Goal: Task Accomplishment & Management: Manage account settings

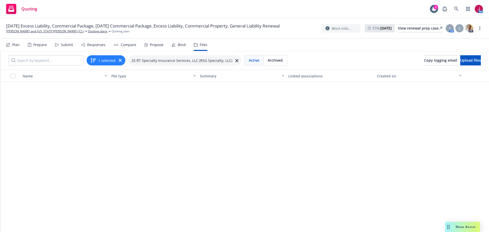
scroll to position [498, 0]
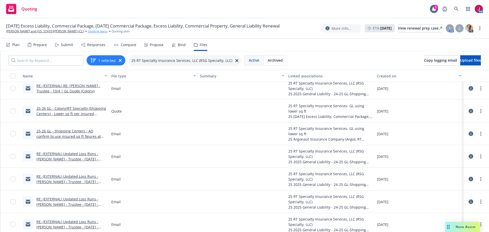
click at [88, 34] on link "Quoting plans" at bounding box center [98, 31] width 20 height 5
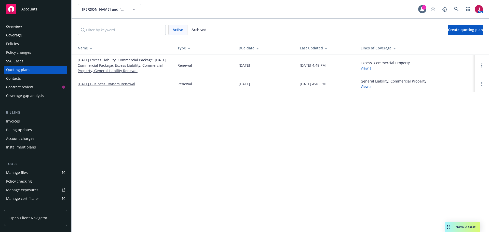
click at [109, 70] on link "[DATE] Excess Liability, Commercial Package, [DATE] Commercial Package, Excess …" at bounding box center [124, 65] width 92 height 16
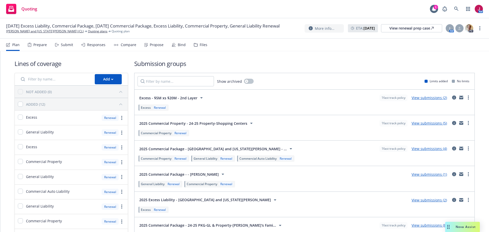
click at [428, 124] on link "View submissions (5)" at bounding box center [429, 123] width 35 height 5
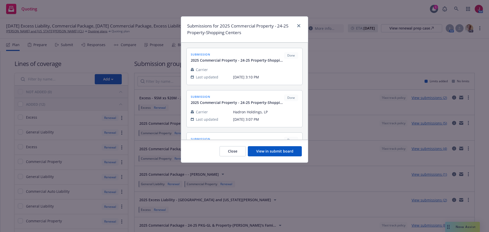
click at [277, 151] on button "View in submit board" at bounding box center [275, 151] width 54 height 10
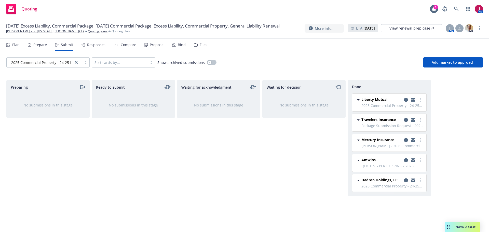
click at [200, 44] on div "Files" at bounding box center [204, 45] width 8 height 4
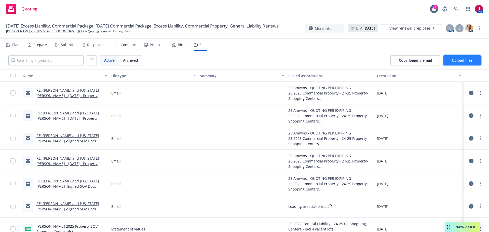
click at [463, 63] on button "Upload files" at bounding box center [461, 60] width 37 height 10
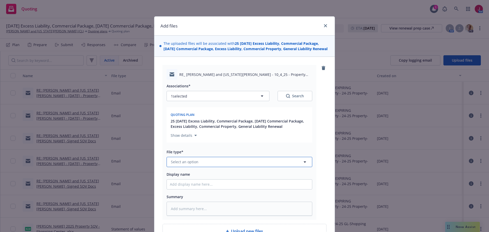
click at [185, 165] on span "Select an option" at bounding box center [185, 161] width 28 height 5
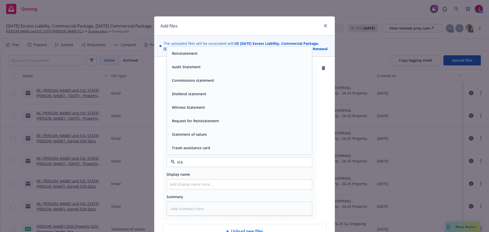
type input "stat"
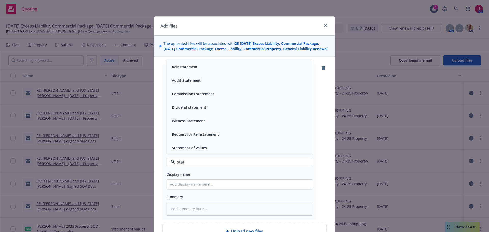
click at [184, 149] on div "Statement of values" at bounding box center [189, 147] width 38 height 7
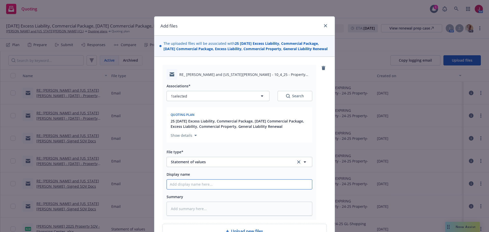
drag, startPoint x: 184, startPoint y: 188, endPoint x: 184, endPoint y: 185, distance: 3.1
click at [184, 188] on input "Display name" at bounding box center [239, 185] width 145 height 10
type textarea "x"
type input "2"
type textarea "x"
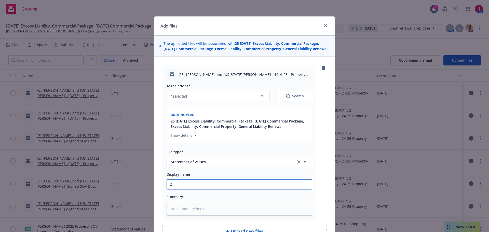
type input "20"
type textarea "x"
type input "202"
type textarea "x"
type input "2025"
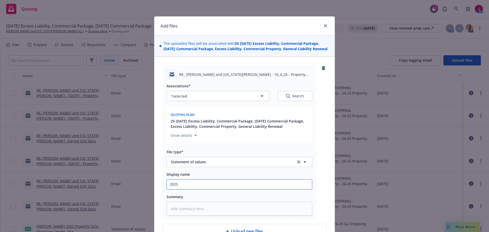
type textarea "x"
type input "2025"
type textarea "x"
type input "2025 P"
type textarea "x"
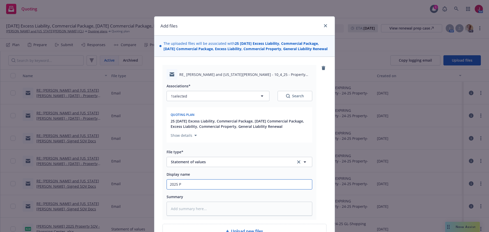
type input "2025 Pr"
type textarea "x"
type input "2025 Pro"
type textarea "x"
type input "2025 Prop"
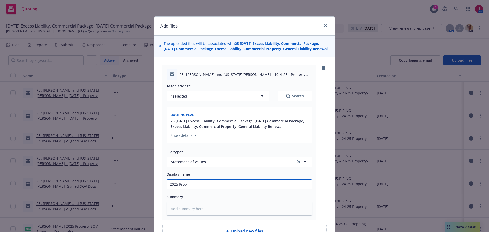
type textarea "x"
type input "2025 Prope"
type textarea "x"
type input "2025 Proper"
type textarea "x"
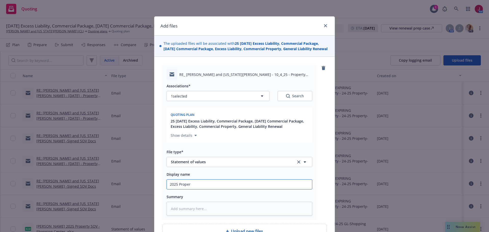
type input "2025 Propert"
type textarea "x"
type input "2025 Property"
type textarea "x"
type input "2025 Property"
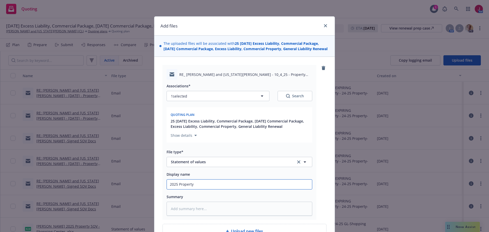
type textarea "x"
type input "2025 Property ("
type textarea "x"
type input "2025 Property (S"
type textarea "x"
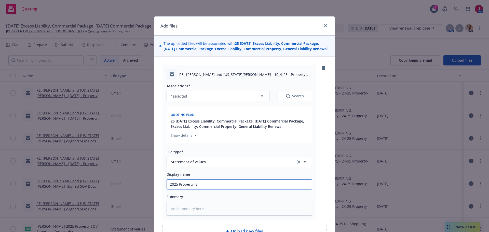
type input "2025 Property (Sh"
type textarea "x"
type input "2025 Property (Sho"
type textarea "x"
type input "2025 Property (Shop"
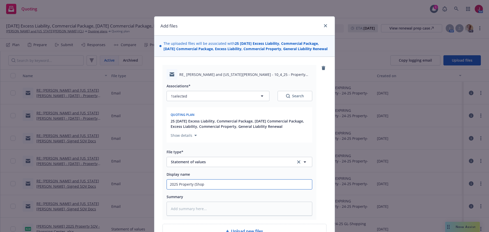
type textarea "x"
type input "2025 Property (Shopp"
type textarea "x"
type input "2025 Property (Shoppi"
type textarea "x"
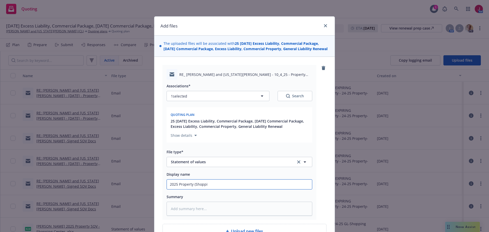
type input "2025 Property (Shoppin"
type textarea "x"
type input "2025 Property (Shopping"
type textarea "x"
type input "2025 Property (Shopping"
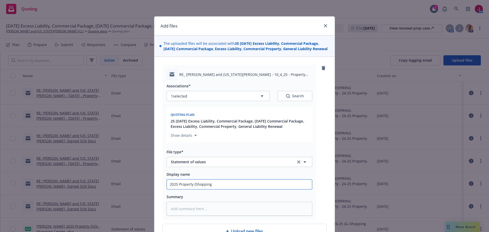
type textarea "x"
type input "2025 Property (Shopping C"
type textarea "x"
type input "2025 Property (Shopping Ce"
type textarea "x"
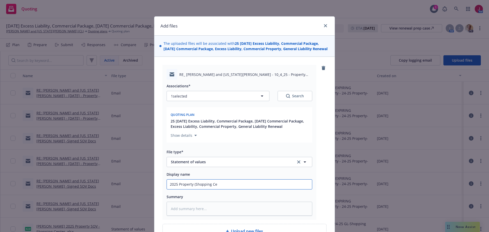
type input "2025 Property (Shopping Cen"
type textarea "x"
type input "2025 Property (Shopping Cent"
type textarea "x"
type input "2025 Property (Shopping Cente"
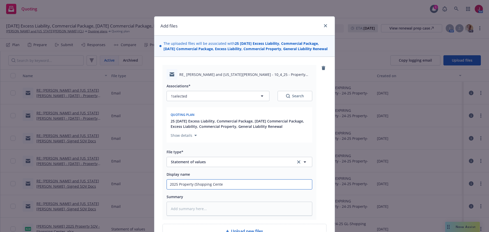
type textarea "x"
type input "2025 Property (Shopping Center"
type textarea "x"
type input "2025 Property (Shopping Centere"
type textarea "x"
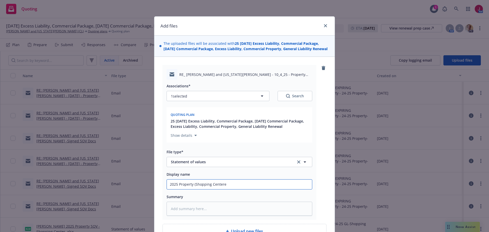
type input "2025 Property (Shopping Centeres"
type textarea "x"
type input "2025 Property (Shopping Centere"
type textarea "x"
type input "2025 Property (Shopping Center"
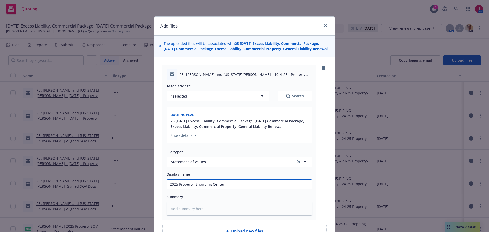
type textarea "x"
type input "2025 Property (Shopping Centers"
type textarea "x"
type input "2025 Property (Shopping Centers)"
type textarea "x"
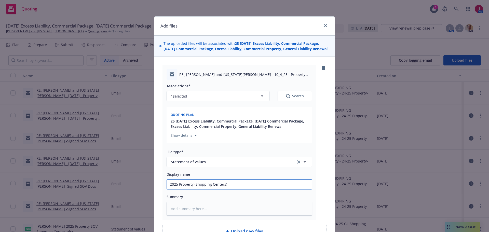
type input "2025 Property (Shopping Centers)"
type textarea "x"
type input "2025 Property (Shopping Centers) -"
type textarea "x"
type input "2025 Property (Shopping Centers) -"
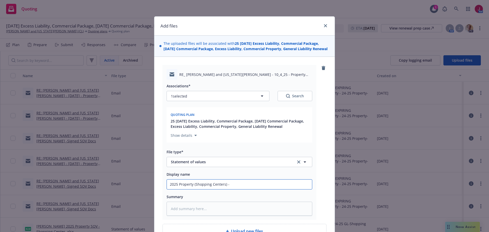
type textarea "x"
type input "2025 Property (Shopping Centers) - P"
type textarea "x"
type input "2025 Property (Shopping Centers) - Pr"
type textarea "x"
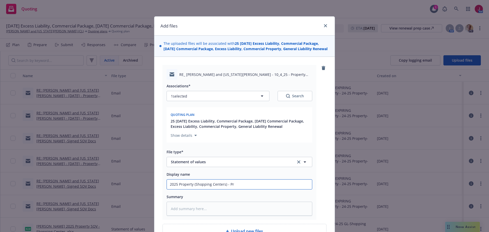
type input "2025 Property (Shopping Centers) - Pre"
type textarea "x"
type input "2025 Property (Shopping Centers) - Prem"
type textarea "x"
type input "2025 Property (Shopping Centers) - Premi"
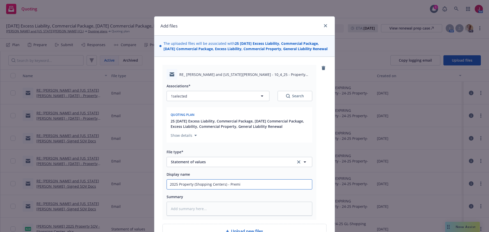
type textarea "x"
type input "2025 Property (Shopping Centers) - Premiu"
type textarea "x"
type input "2025 Property (Shopping Centers) - Premium"
type textarea "x"
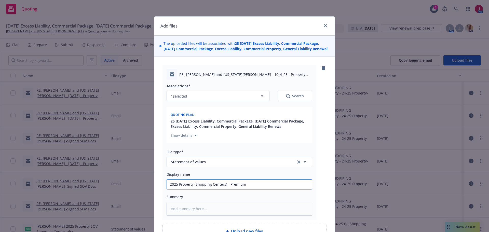
type input "2025 Property (Shopping Centers) - Premium"
type textarea "x"
type input "2025 Property (Shopping Centers) - Premium b"
type textarea "x"
type input "2025 Property (Shopping Centers) - Premium by"
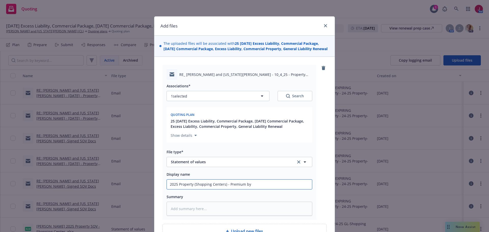
type textarea "x"
type input "2025 Property (Shopping Centers) - Premium by"
type textarea "x"
type input "2025 Property (Shopping Centers) - Premium by l"
type textarea "x"
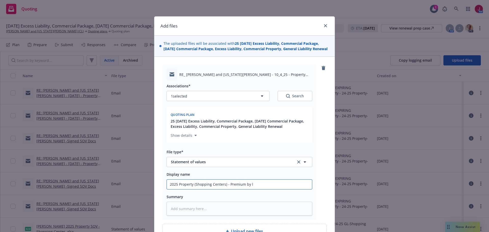
type input "2025 Property (Shopping Centers) - Premium by lo"
type textarea "x"
type input "2025 Property (Shopping Centers) - Premium by loc"
type textarea "x"
type input "2025 Property (Shopping Centers) - Premium by loca"
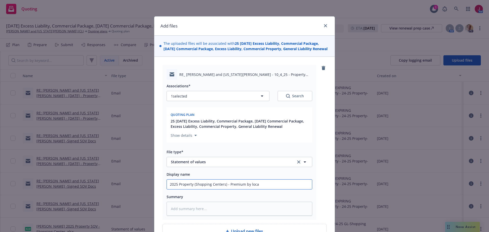
type textarea "x"
type input "2025 Property (Shopping Centers) - Premium by locati"
type textarea "x"
type input "2025 Property (Shopping Centers) - Premium by locatio"
type textarea "x"
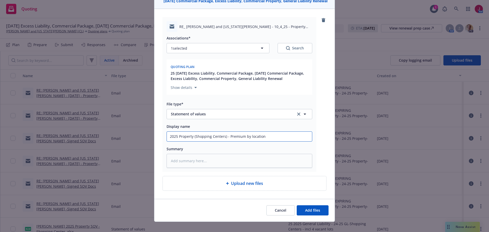
scroll to position [59, 0]
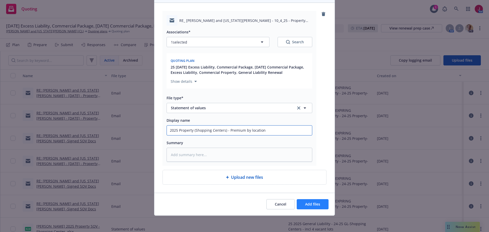
type input "2025 Property (Shopping Centers) - Premium by location"
click at [310, 206] on span "Add files" at bounding box center [312, 204] width 15 height 5
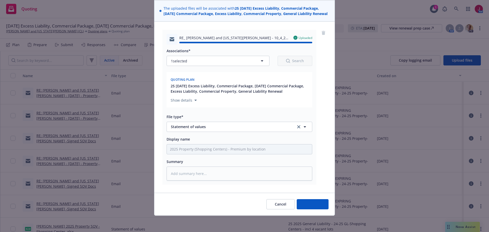
type textarea "x"
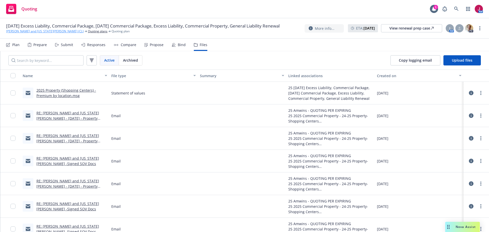
click at [29, 34] on link "Nikiforos and Georgia Valaskantjis (CL)" at bounding box center [45, 31] width 78 height 5
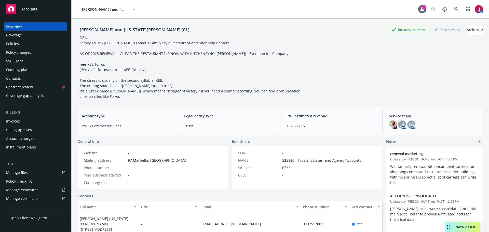
click at [21, 123] on div "Invoices" at bounding box center [35, 121] width 59 height 8
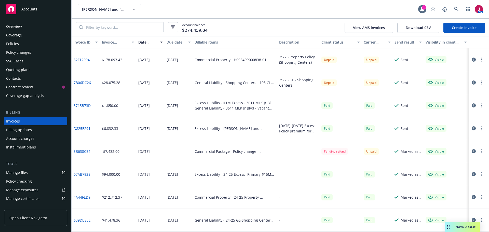
click at [23, 47] on div "Policies" at bounding box center [35, 44] width 59 height 8
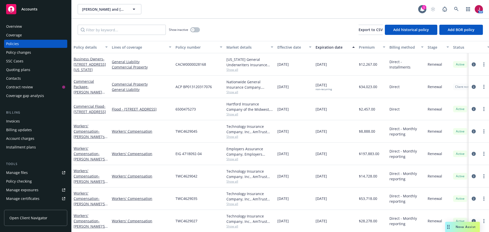
click at [46, 31] on div "Coverage" at bounding box center [35, 35] width 59 height 8
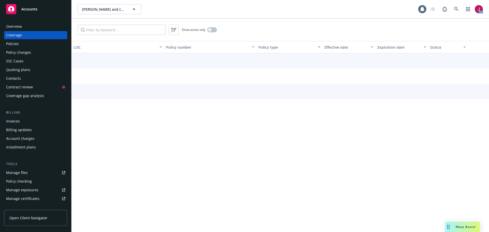
click at [46, 30] on div "Overview" at bounding box center [35, 26] width 59 height 8
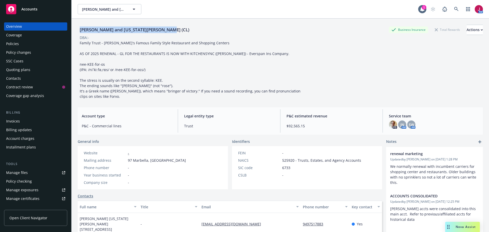
drag, startPoint x: 162, startPoint y: 29, endPoint x: 79, endPoint y: 27, distance: 83.8
click at [79, 27] on div "Nikiforos and Georgia Valaskantjis (CL) Business Insurance Total Rewards Actions" at bounding box center [280, 30] width 405 height 10
copy div "Nikiforos and Georgia Valaskantjis (CL)"
click at [32, 45] on div "Policies" at bounding box center [35, 44] width 59 height 8
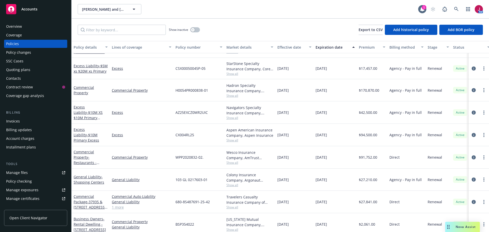
scroll to position [250, 0]
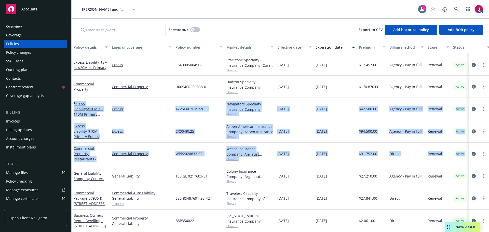
drag, startPoint x: 73, startPoint y: 98, endPoint x: 464, endPoint y: 156, distance: 395.2
click at [464, 156] on div "Excess Liability - $1M Excess - 3611 MLK Jr Blvd Location Only Excess XL 167281…" at bounding box center [318, 123] width 492 height 183
copy div "Excess Liability - $10M XS $10M Primary Excess Excess AZ25EXCZ0MR2UIC Navigator…"
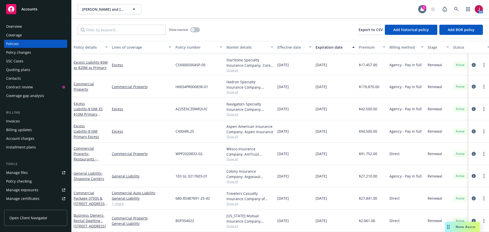
click at [147, 64] on div "Excess" at bounding box center [142, 64] width 64 height 21
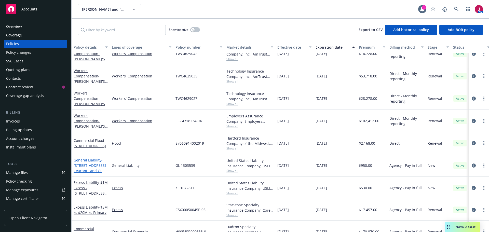
scroll to position [182, 0]
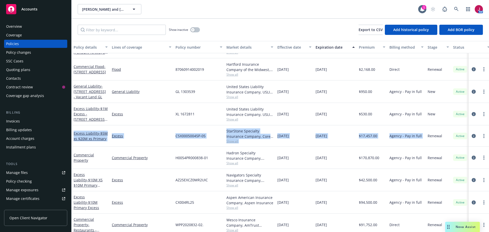
drag, startPoint x: 74, startPoint y: 130, endPoint x: 428, endPoint y: 144, distance: 354.5
click at [428, 144] on div "Excess Liability - $5M xs $20M xs Primary Excess CSX00050045P-05 StarStone Spec…" at bounding box center [318, 135] width 492 height 21
copy div "Excess Liability - $5M xs $20M xs Primary Excess CSX00050045P-05 StarStone Spec…"
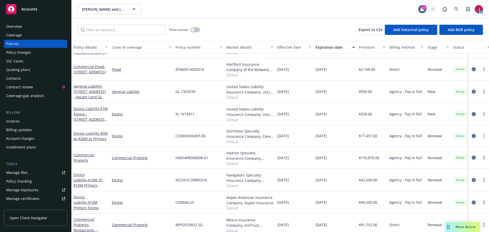
click at [158, 154] on div "Commercial Property" at bounding box center [142, 158] width 64 height 22
click at [472, 158] on icon "circleInformation" at bounding box center [474, 158] width 4 height 4
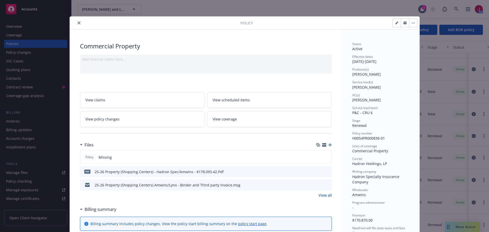
click at [78, 25] on button "close" at bounding box center [79, 23] width 6 height 6
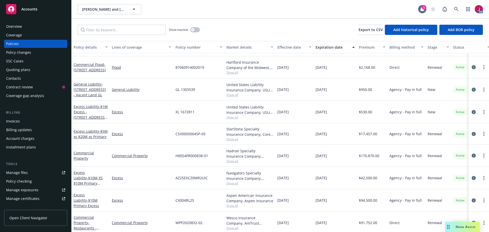
scroll to position [250, 0]
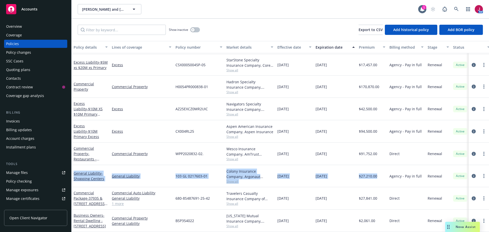
drag, startPoint x: 73, startPoint y: 164, endPoint x: 378, endPoint y: 167, distance: 305.9
click at [378, 167] on div "General Liability - Shopping Centers General Liability 103 GL 0217603-01 Colony…" at bounding box center [318, 176] width 492 height 22
copy div "General Liability - Shopping Centers General Liability 103 GL 0217603-01 Colony…"
click at [158, 166] on div "General Liability" at bounding box center [142, 176] width 64 height 22
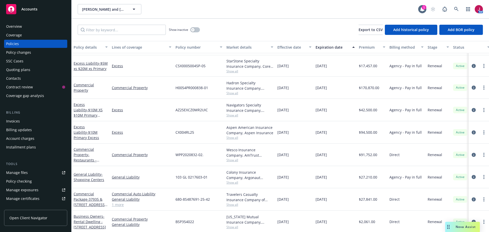
scroll to position [182, 0]
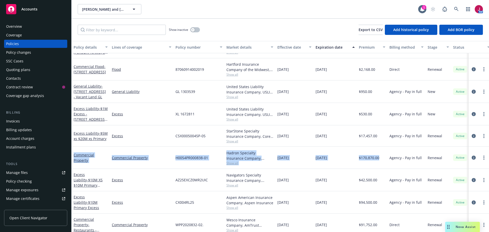
drag, startPoint x: 72, startPoint y: 150, endPoint x: 381, endPoint y: 165, distance: 309.0
click at [381, 165] on div "Commercial Property Commercial Property H0054PR000838-01 Hadron Specialty Insur…" at bounding box center [318, 158] width 492 height 22
copy div "Commercial Property Commercial Property H0054PR000838-01 Hadron Specialty Insur…"
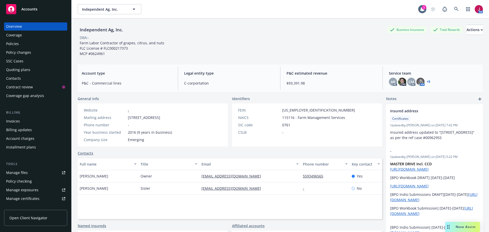
click at [24, 69] on div "Quoting plans" at bounding box center [18, 70] width 24 height 8
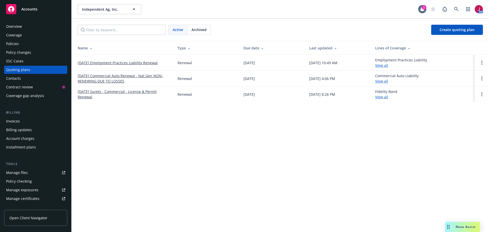
click at [118, 74] on link "[DATE] Commercial Auto Renewal - Nat Gen NON-RENEWING DUE TO LOSSES" at bounding box center [124, 78] width 92 height 11
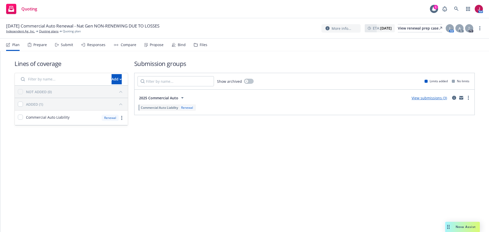
click at [63, 45] on div "Submit" at bounding box center [67, 45] width 12 height 4
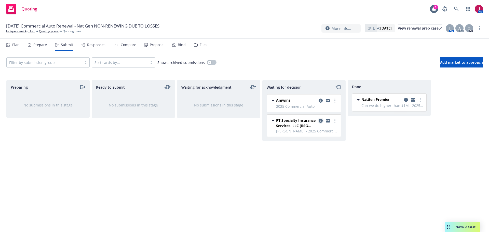
click at [321, 121] on icon "copy logging email" at bounding box center [321, 121] width 4 height 4
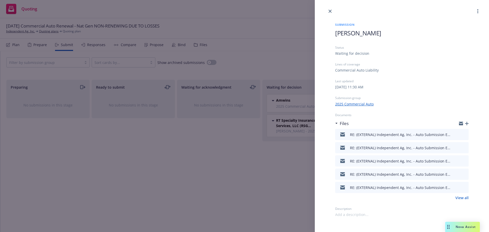
click at [468, 122] on icon "button" at bounding box center [467, 124] width 4 height 4
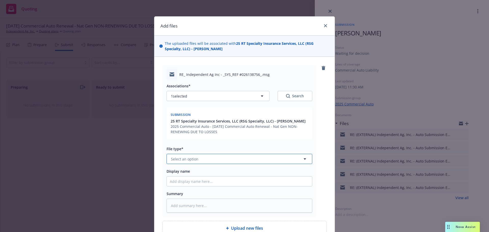
click at [202, 158] on button "Select an option" at bounding box center [240, 159] width 146 height 10
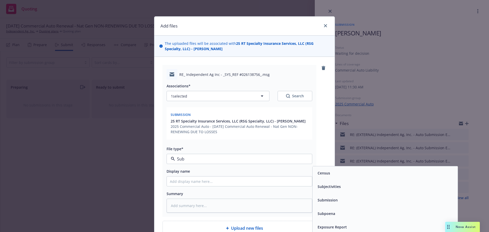
type input "Subm"
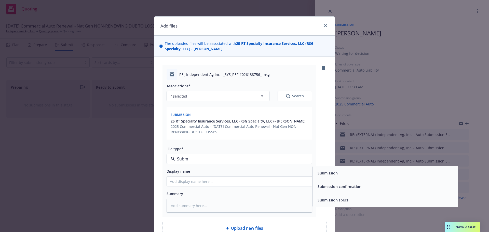
click at [340, 190] on div "Submission confirmation" at bounding box center [339, 186] width 47 height 7
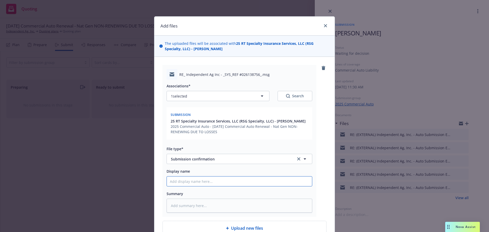
click at [213, 183] on input "Display name" at bounding box center [239, 182] width 145 height 10
type textarea "x"
type input "2"
type textarea "x"
type input "25"
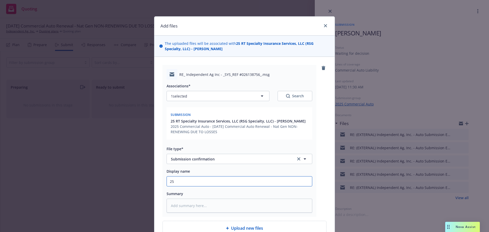
type textarea "x"
type input "25-"
type textarea "x"
type input "25-2"
type textarea "x"
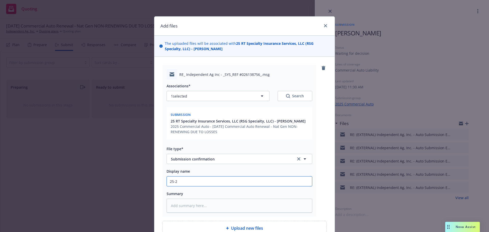
type input "25-26"
type textarea "x"
type input "25-26A"
type textarea "x"
type input "25-26"
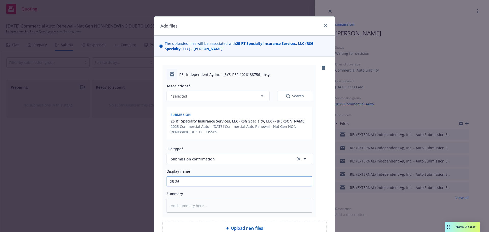
type textarea "x"
type input "25-26"
type textarea "x"
type input "25-26 Au"
type textarea "x"
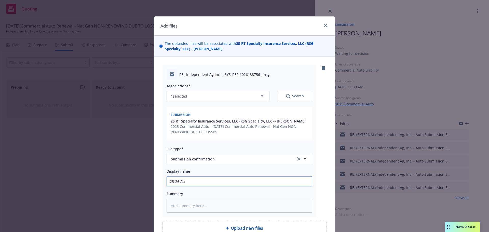
type input "25-26 Aut"
type textarea "x"
type input "25-26 Auto"
type textarea "x"
type input "25-26 Auto"
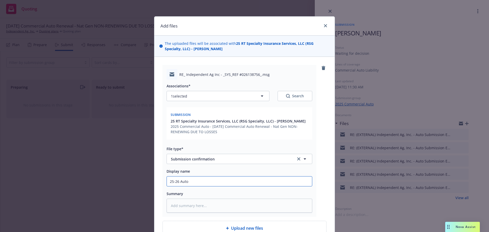
type textarea "x"
type input "25-26 Auto -"
type textarea "x"
type input "25-26 Auto -"
type textarea "x"
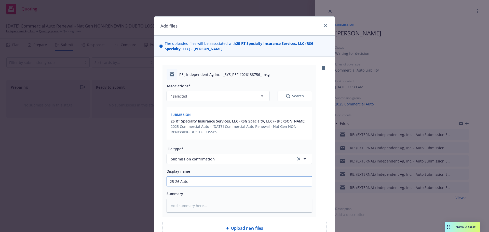
type input "25-26 Auto - R"
type textarea "x"
type input "25-26 Auto - RT"
type textarea "x"
type input "25-26 Auto - RT S"
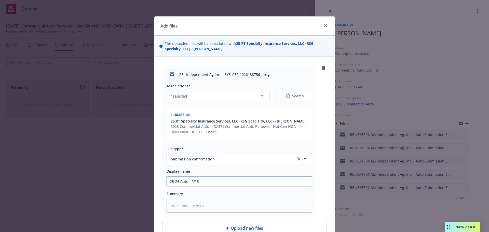
type textarea "x"
type input "25-26 Auto - RT Sp"
type textarea "x"
type input "25-26 Auto - RT Spe"
type textarea "x"
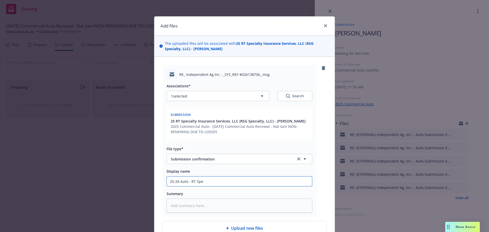
type input "25-26 Auto - RT Spec"
type textarea "x"
type input "25-26 Auto - RT Speci"
type textarea "x"
type input "25-26 Auto - RT Specia"
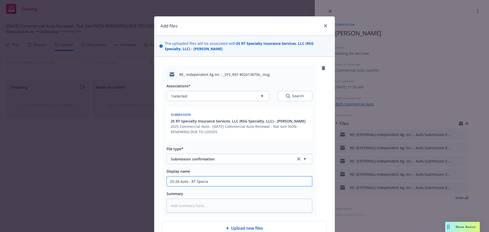
type textarea "x"
type input "25-26 Auto - RT Specialt"
type textarea "x"
type input "25-26 Auto - RT Specialty"
type textarea "x"
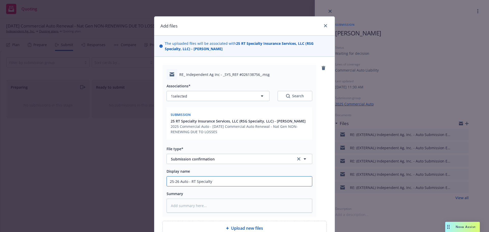
type input "25-26 Auto - RT Specialty"
type textarea "x"
type input "25-26 Auto - RT Specialty -"
type textarea "x"
type input "25-26 Auto - RT Specialty -"
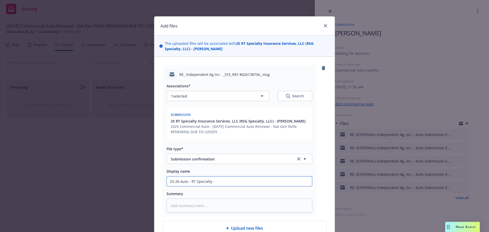
type textarea "x"
type input "25-26 Auto - RT Specialty - S"
type textarea "x"
type input "25-26 Auto - RT Specialty - Su"
type textarea "x"
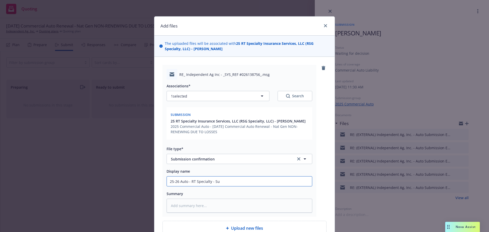
type input "25-26 Auto - RT Specialty - Sub"
type textarea "x"
type input "25-26 Auto - RT Specialty - Subm"
type textarea "x"
type input "25-26 Auto - RT Specialty - Submi"
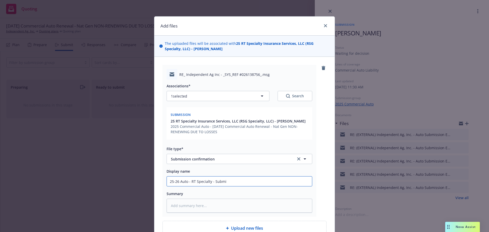
type textarea "x"
type input "25-26 Auto - RT Specialty - Submis"
type textarea "x"
type input "25-26 Auto - RT Specialty - Submiss"
type textarea "x"
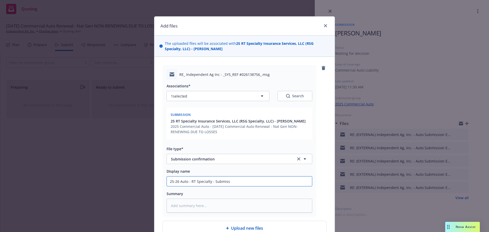
type input "25-26 Auto - RT Specialty - Submissi"
type textarea "x"
type input "25-26 Auto - RT Specialty - Submissio"
type textarea "x"
type input "25-26 Auto - RT Specialty - Submission"
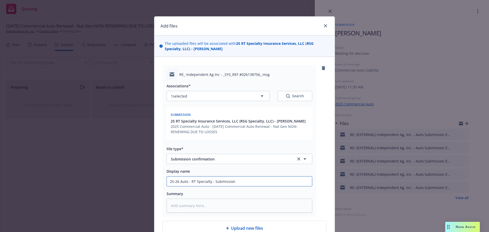
type textarea "x"
type input "25-26 Auto - RT Specialty - Submission"
type textarea "x"
type input "25-26 Auto - RT Specialty - Submission A"
type textarea "x"
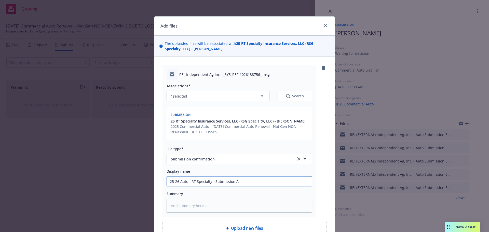
type input "25-26 Auto - RT Specialty - Submission Ac"
type textarea "x"
type input "25-26 Auto - RT Specialty - Submission Ack"
type textarea "x"
type input "25-26 Auto - RT Specialty - Submission Ackn"
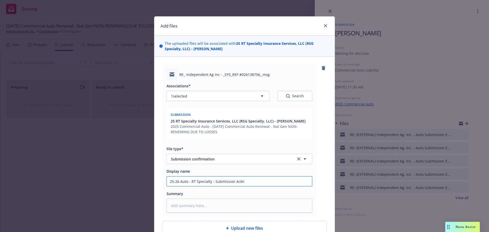
type textarea "x"
type input "25-26 Auto - RT Specialty - Submission Ackno"
type textarea "x"
type input "25-26 Auto - RT Specialty - Submission Acknow"
type textarea "x"
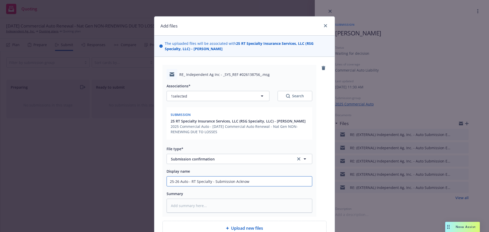
type input "25-26 Auto - RT Specialty - Submission Acknowl"
type textarea "x"
type input "25-26 Auto - RT Specialty - Submission Acknowle"
type textarea "x"
type input "25-26 Auto - RT Specialty - Submission Acknowled"
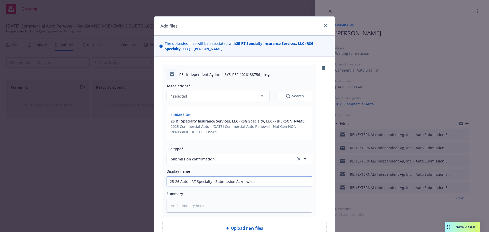
type textarea "x"
type input "25-26 Auto - RT Specialty - Submission Acknowledg"
type textarea "x"
type input "25-26 Auto - RT Specialty - Submission Acknowledge"
type textarea "x"
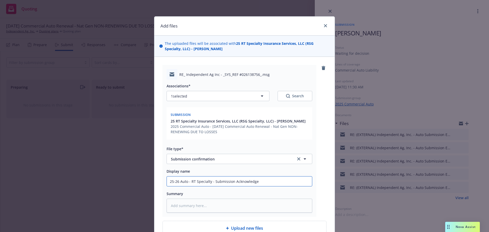
type input "25-26 Auto - RT Specialty - Submission Acknowledgem"
type textarea "x"
type input "25-26 Auto - RT Specialty - Submission Acknowledgeme"
type textarea "x"
type input "25-26 Auto - RT Specialty - Submission Acknowledgemen"
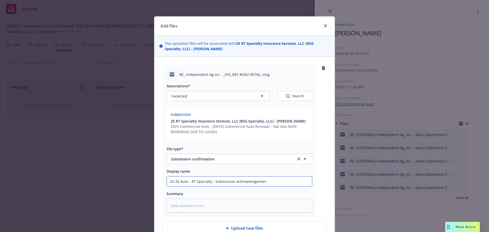
type textarea "x"
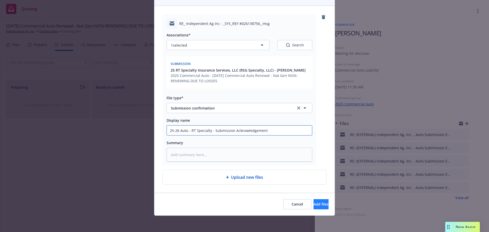
type input "25-26 Auto - RT Specialty - Submission Acknowledgement"
click at [314, 205] on span "Add files" at bounding box center [321, 204] width 15 height 5
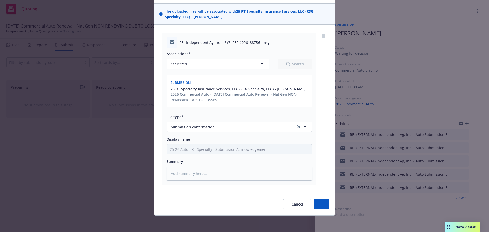
scroll to position [32, 0]
type textarea "x"
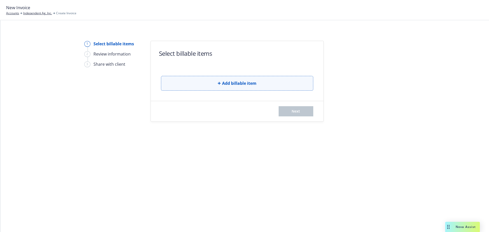
click at [256, 84] on button "Add billable item" at bounding box center [237, 83] width 152 height 15
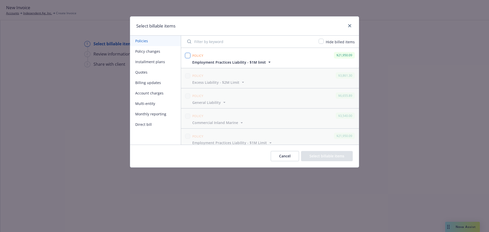
click at [187, 56] on input "checkbox" at bounding box center [187, 55] width 5 height 5
checkbox input "true"
click at [325, 156] on button "Select billable items" at bounding box center [327, 156] width 52 height 10
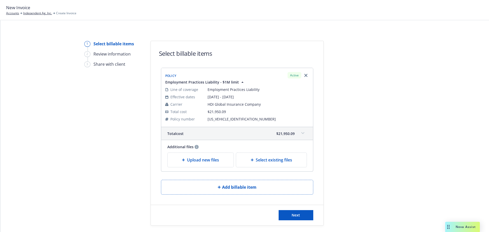
click at [192, 160] on span "Upload new files" at bounding box center [203, 160] width 32 height 6
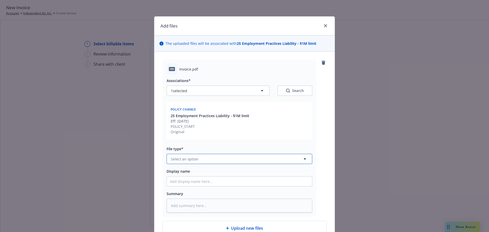
click at [211, 158] on button "Select an option" at bounding box center [240, 159] width 146 height 10
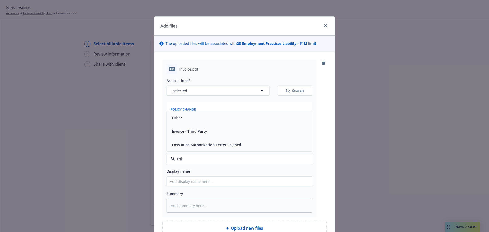
type input "thir"
click at [204, 143] on span "Invoice - Third Party" at bounding box center [189, 144] width 35 height 5
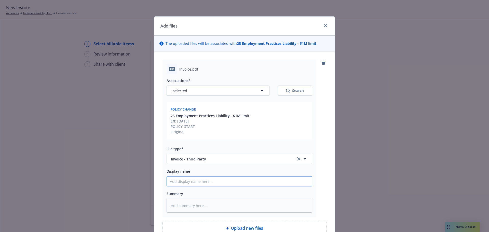
click at [192, 185] on input "Display name" at bounding box center [239, 182] width 145 height 10
type textarea "x"
type input "2"
type textarea "x"
type input "25"
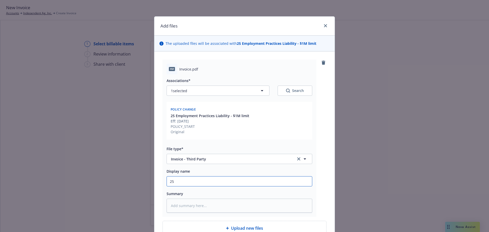
type textarea "x"
type input "25-"
type textarea "x"
type input "25-2"
type textarea "x"
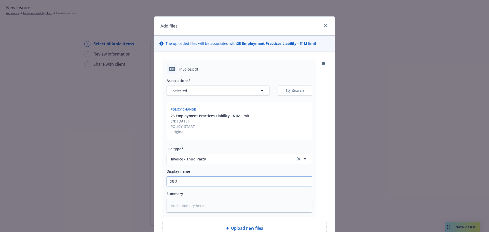
type input "25-26"
type textarea "x"
type input "25-26"
type textarea "x"
type input "25-26 E"
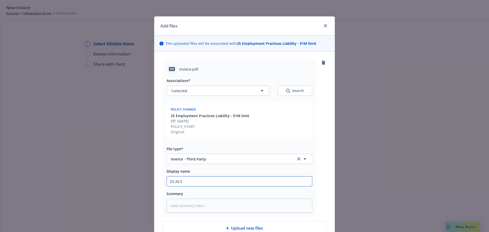
type textarea "x"
type input "25-26 EP"
type textarea "x"
type input "25-26 EPL"
type textarea "x"
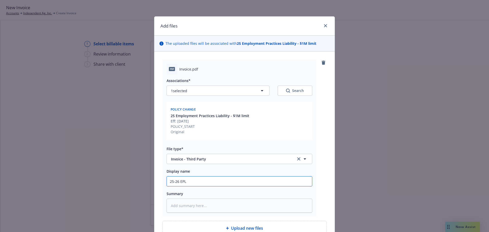
type input "25-26 EPLI"
type textarea "x"
type input "25-26 EPLI"
type textarea "x"
type input "25-26 EPLI"
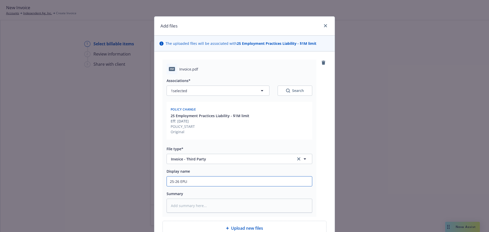
type textarea "x"
type input "25-26 EPLI -"
type textarea "x"
type input "25-26 EPLI -"
type textarea "x"
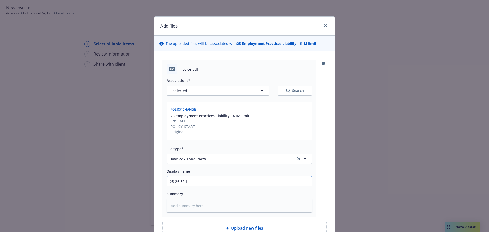
type input "25-26 EPLI - C"
type textarea "x"
type input "25-26 EPLI - CR"
type textarea "x"
type input "25-26 EPLI - CRC"
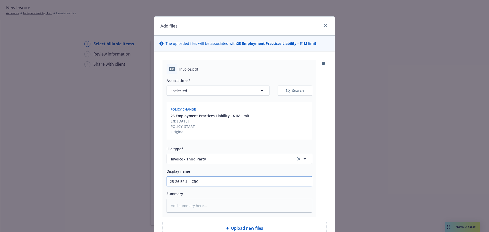
type textarea "x"
type input "25-26 EPLI - CRC"
type textarea "x"
type input "25-26 EPLI - CRC I"
type textarea "x"
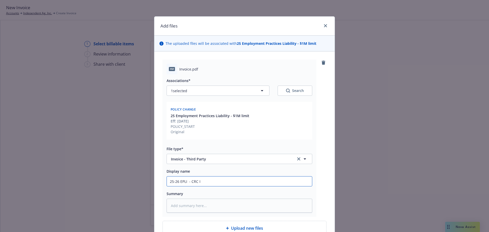
type input "25-26 EPLI - CRC In"
type textarea "x"
type input "25-26 EPLI - CRC Inv"
type textarea "x"
type input "25-26 EPLI - CRC Invo"
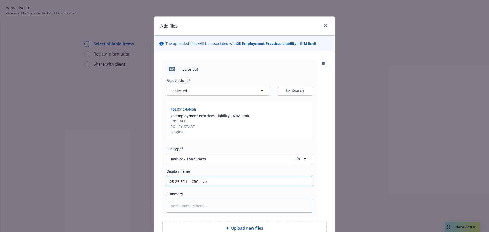
type textarea "x"
type input "25-26 EPLI - CRC Invoi"
type textarea "x"
type input "25-26 EPLI - CRC Invoic"
type textarea "x"
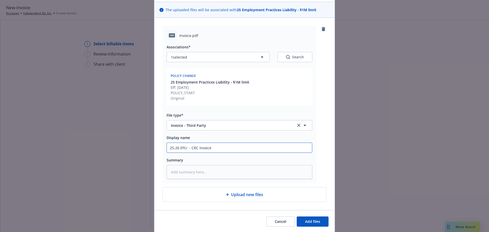
scroll to position [51, 0]
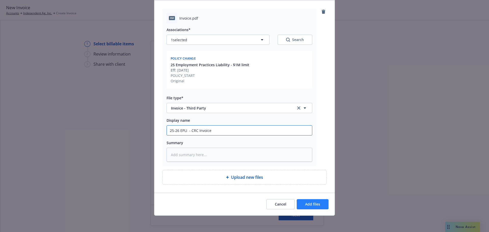
type input "25-26 EPLI - CRC Invoice"
click at [314, 204] on span "Add files" at bounding box center [312, 204] width 15 height 5
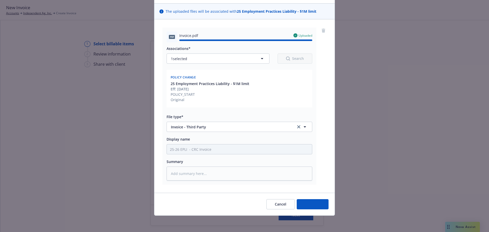
type textarea "x"
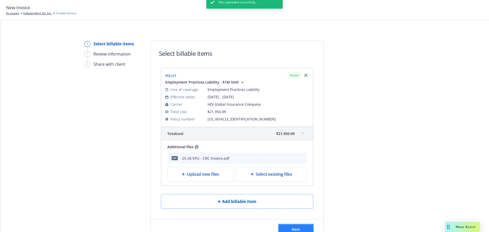
click at [297, 226] on button "Next" at bounding box center [296, 229] width 35 height 10
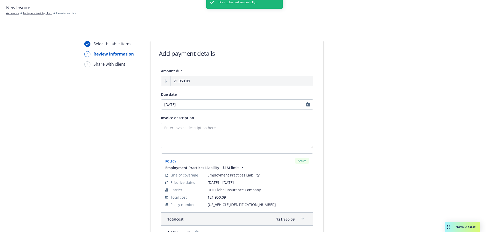
click at [218, 129] on div "Files uploaded succesfully..." at bounding box center [244, 112] width 76 height 232
click at [201, 128] on textarea "Invoice description" at bounding box center [237, 135] width 152 height 25
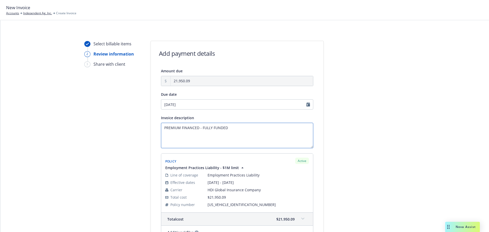
type textarea "PREMIUM FINANCED - FULLY FUNDED"
click at [330, 123] on div "Select billable items 2 Review information 3 Share with client Add payment deta…" at bounding box center [244, 172] width 477 height 262
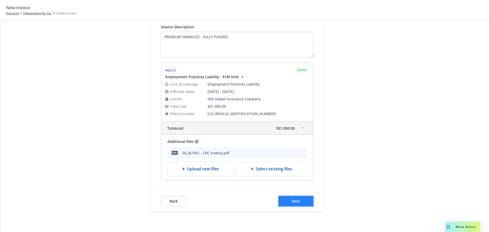
click at [299, 199] on button "Next" at bounding box center [296, 201] width 35 height 10
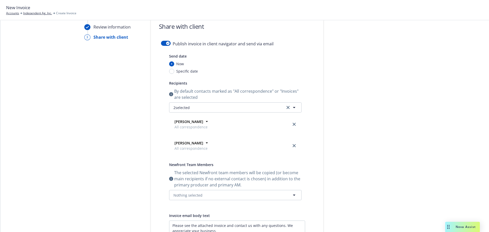
scroll to position [0, 0]
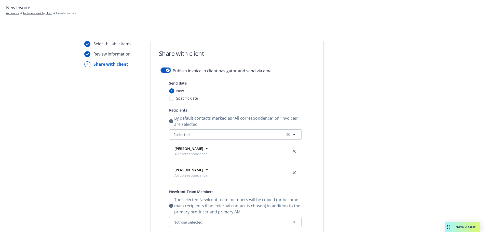
click at [162, 71] on button "button" at bounding box center [166, 70] width 10 height 5
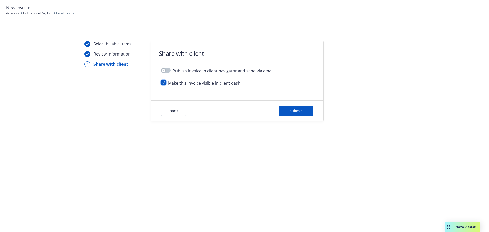
click at [163, 82] on input "checkbox" at bounding box center [163, 82] width 5 height 5
checkbox input "false"
click at [302, 110] on button "Submit" at bounding box center [296, 111] width 35 height 10
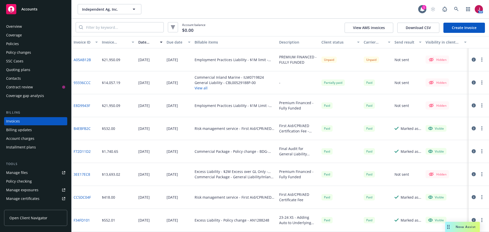
click at [472, 60] on icon "button" at bounding box center [474, 60] width 4 height 4
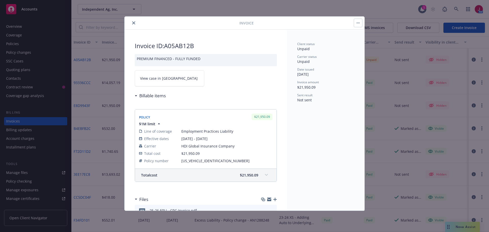
click at [175, 80] on link "View case in SSC" at bounding box center [170, 78] width 70 height 16
click at [133, 21] on icon "close" at bounding box center [133, 22] width 3 height 3
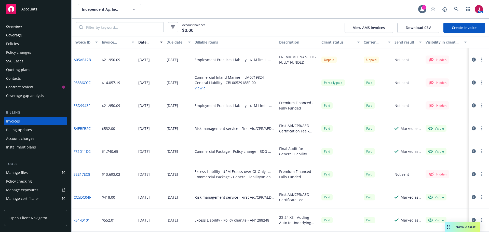
click at [28, 45] on div "Policies" at bounding box center [35, 44] width 59 height 8
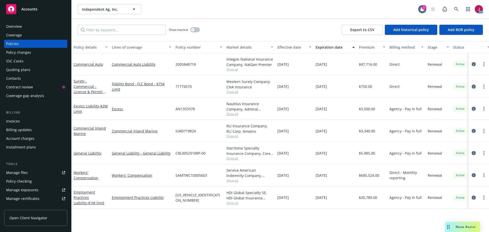
click at [475, 197] on icon "circleInformation" at bounding box center [474, 198] width 4 height 4
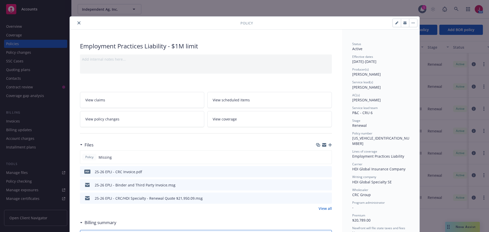
click at [328, 145] on icon "button" at bounding box center [330, 145] width 4 height 4
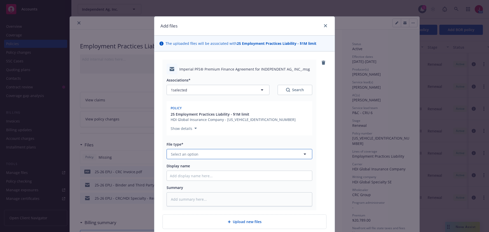
click at [209, 157] on button "Select an option" at bounding box center [240, 154] width 146 height 10
type input "prem"
click at [231, 180] on span "Premium Finance Agreement - unsigned" at bounding box center [207, 181] width 70 height 5
click at [217, 176] on input "Display name" at bounding box center [239, 176] width 145 height 10
type textarea "x"
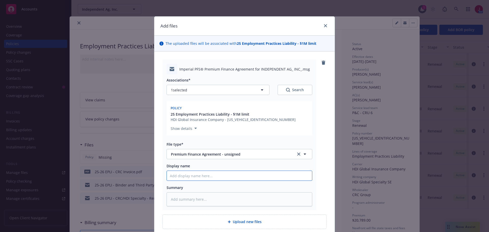
type input "2"
type textarea "x"
type input "25"
type textarea "x"
type input "25-"
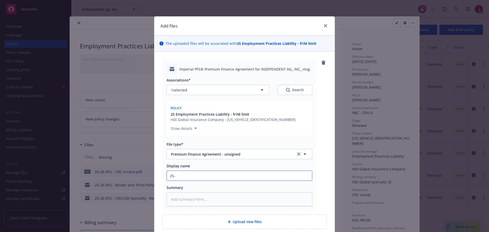
type textarea "x"
type input "25-2"
type textarea "x"
type input "25-26"
type textarea "x"
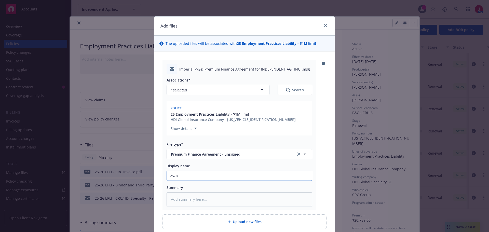
type input "25-26"
type textarea "x"
type input "25-26 E"
type textarea "x"
type input "25-26 EP"
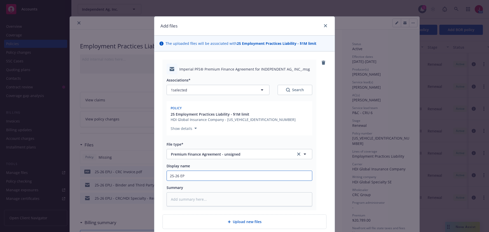
type textarea "x"
type input "25-26 EPLI"
type textarea "x"
type input "25-26 EPLI"
type textarea "x"
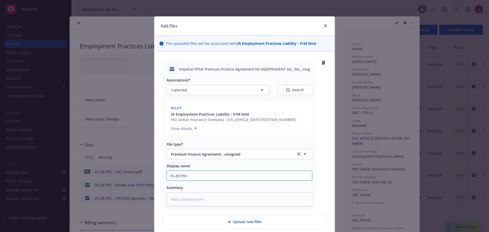
type input "25-26 EPLI -"
type textarea "x"
type input "25-26 EPLI -"
type textarea "x"
type input "25-26 EPLI - I"
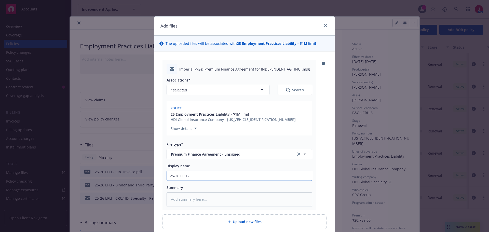
type textarea "x"
type input "25-26 EPLI - IP"
type textarea "x"
type input "25-26 EPLI - IPF"
type textarea "x"
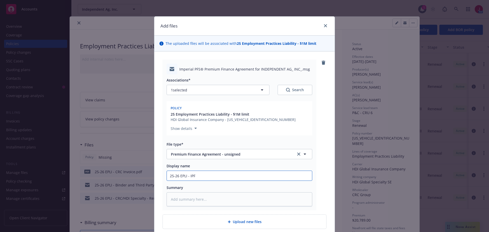
type input "25-26 EPLI - IPFS"
type textarea "x"
type input "25-26 EPLI - IPFS p"
type textarea "x"
type input "25-26 EPLI - IPFS"
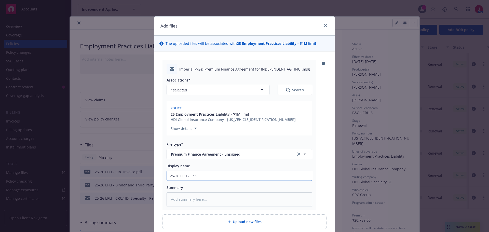
type textarea "x"
type input "25-26 EPLI - IPFS P"
type textarea "x"
type input "25-26 EPLI - IPFS PF"
type textarea "x"
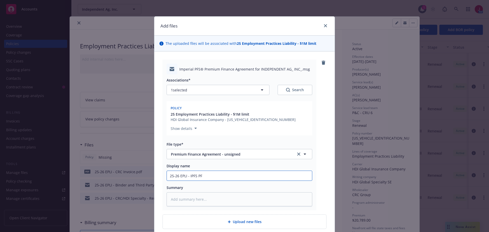
type input "25-26 EPLI - IPFS PFA"
type textarea "x"
type input "25-26 EPLI - IPFS PFA"
type textarea "x"
type input "25-26 EPLI - IPFS PFA -"
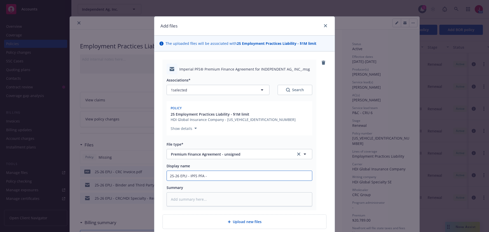
type textarea "x"
type input "25-26 EPLI - IPFS PFA -"
type textarea "x"
type input "25-26 EPLI - IPFS PFA - U"
type textarea "x"
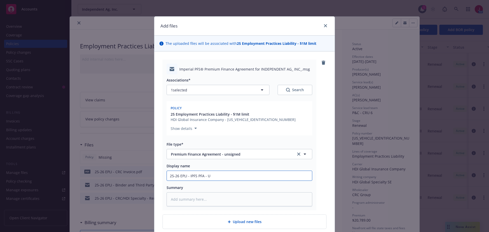
type input "25-26 EPLI - IPFS PFA - Un"
type textarea "x"
type input "25-26 EPLI - IPFS PFA - Unsi"
type textarea "x"
type input "25-26 EPLI - IPFS PFA - Unsig"
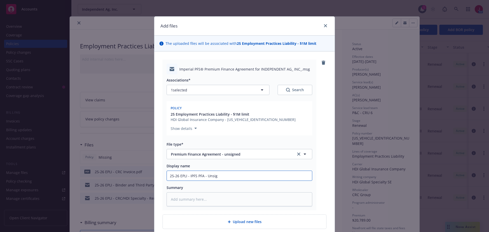
type textarea "x"
type input "25-26 EPLI - IPFS PFA - Unsign"
type textarea "x"
type input "25-26 EPLI - IPFS PFA - Unsigne"
type textarea "x"
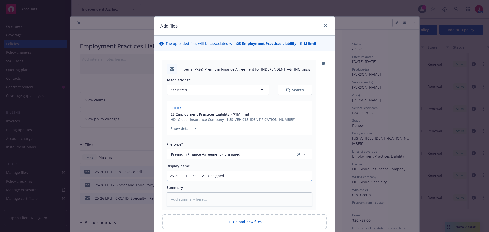
type input "25-26 EPLI - IPFS PFA - Unsigned"
click at [330, 159] on div "Imperial PFS® Premium Finance Agreement for INDEPENDENT AG_ INC_.msg Associatio…" at bounding box center [244, 144] width 180 height 186
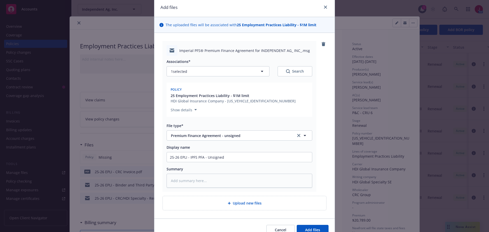
scroll to position [44, 0]
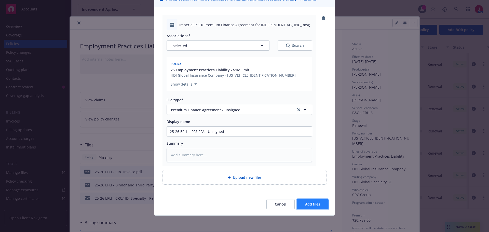
click at [316, 207] on button "Add files" at bounding box center [313, 204] width 32 height 10
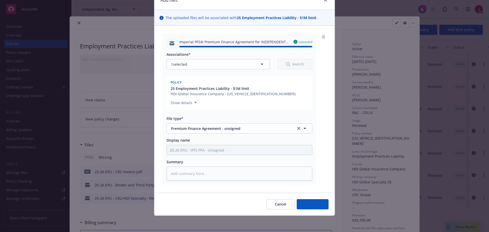
type textarea "x"
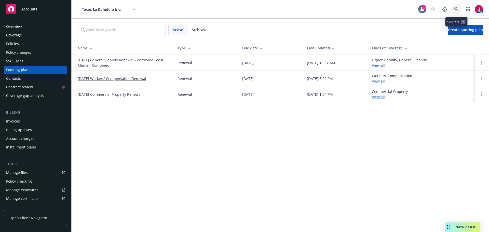
click at [455, 9] on icon at bounding box center [456, 9] width 5 height 5
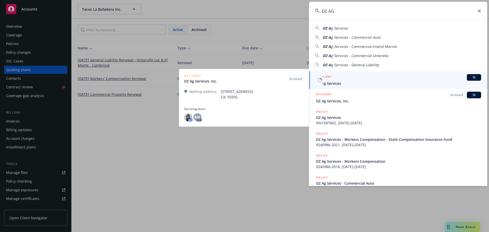
type input "DZ AG"
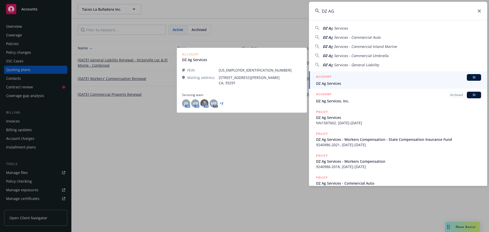
click at [368, 85] on span "DZ Ag Services" at bounding box center [398, 83] width 165 height 5
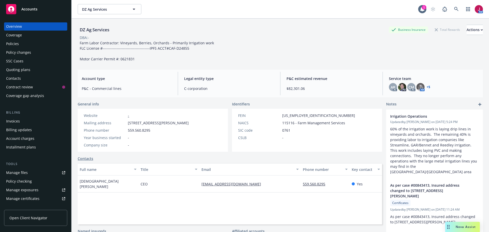
click at [15, 70] on div "Quoting plans" at bounding box center [18, 70] width 24 height 8
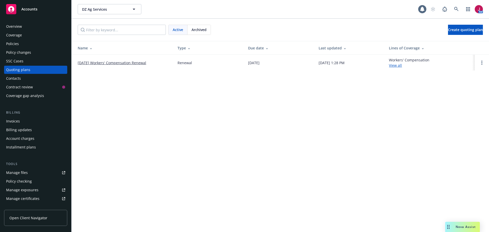
click at [117, 63] on link "11/03/25 Workers' Compensation Renewal" at bounding box center [112, 62] width 69 height 5
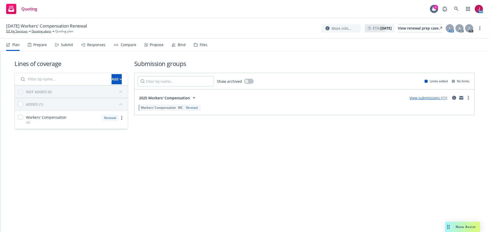
click at [101, 45] on div "Responses" at bounding box center [96, 45] width 18 height 4
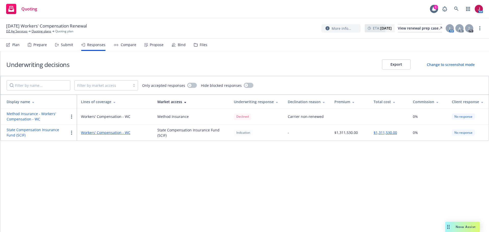
click at [67, 45] on div "Submit" at bounding box center [67, 45] width 12 height 4
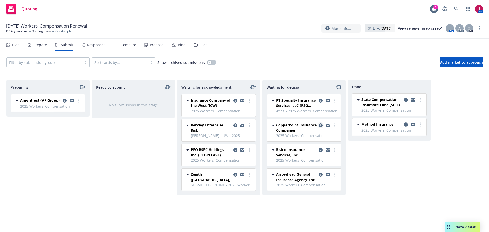
click at [321, 124] on icon "copy logging email" at bounding box center [321, 125] width 4 height 4
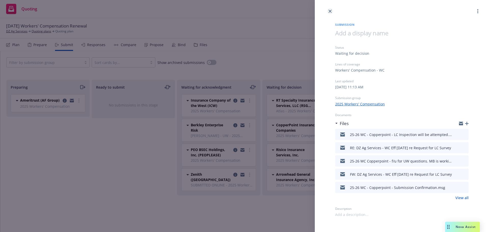
click at [330, 12] on icon "close" at bounding box center [330, 11] width 3 height 3
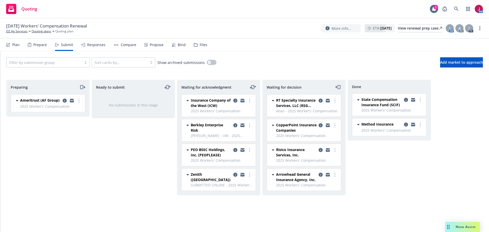
click at [94, 43] on div "Responses" at bounding box center [96, 45] width 18 height 4
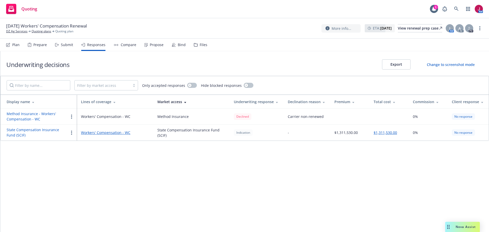
click at [62, 46] on div "Submit" at bounding box center [67, 45] width 12 height 4
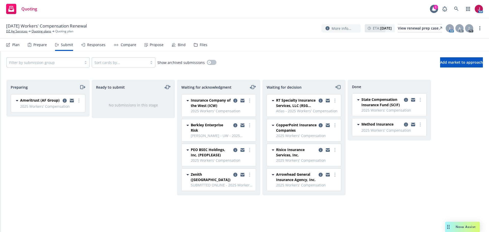
click at [99, 44] on div "Responses" at bounding box center [96, 45] width 18 height 4
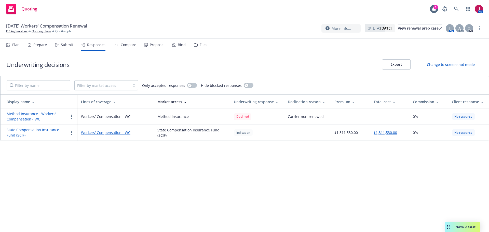
click at [65, 46] on div "Submit" at bounding box center [67, 45] width 12 height 4
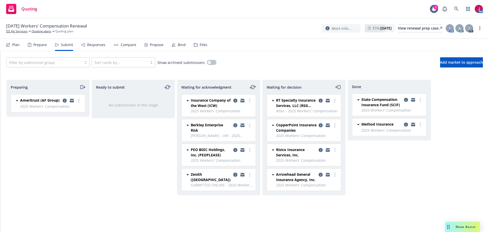
click at [235, 174] on icon "copy logging email" at bounding box center [235, 175] width 4 height 4
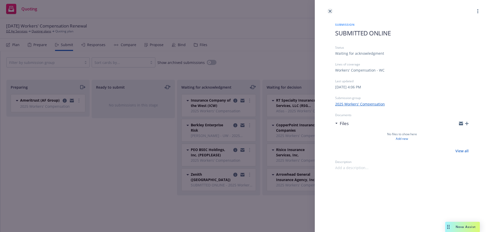
click at [330, 11] on icon "close" at bounding box center [330, 11] width 3 height 3
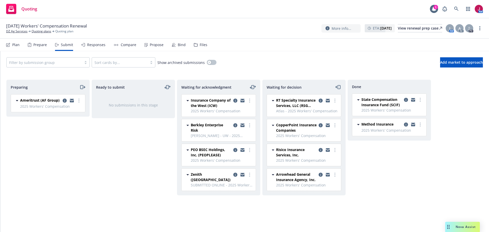
click at [186, 159] on div "PEO BSEC Holdings, Inc. (PEOPLEASE) 2025 Workers' Compensation" at bounding box center [219, 155] width 68 height 16
click at [236, 124] on icon "copy logging email" at bounding box center [235, 125] width 4 height 4
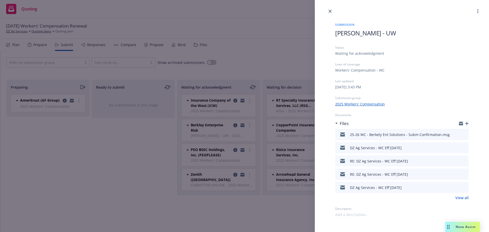
click at [216, 106] on div "Submission Galo Pesantes - UW Status Waiting for acknowledgment Lines of covera…" at bounding box center [244, 116] width 489 height 232
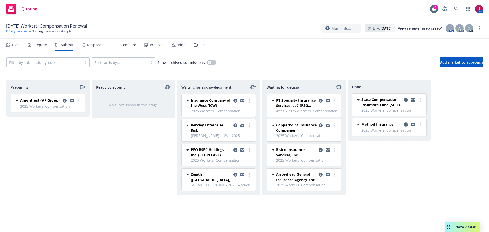
click at [18, 30] on link "DZ Ag Services" at bounding box center [16, 31] width 21 height 5
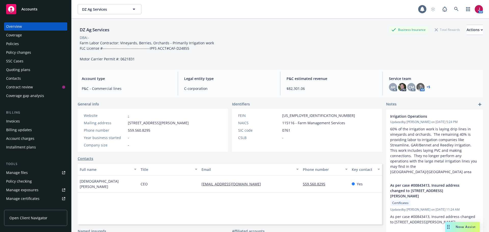
click at [41, 42] on div "Policies" at bounding box center [35, 44] width 59 height 8
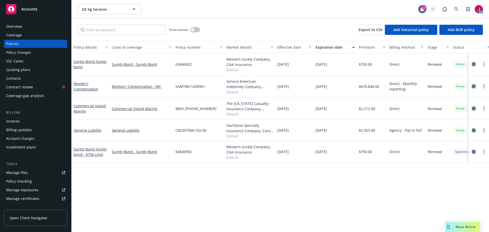
click at [474, 86] on icon "circleInformation" at bounding box center [474, 86] width 4 height 4
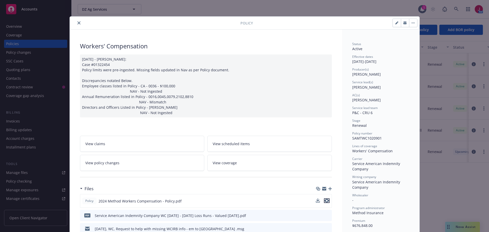
click at [326, 200] on icon "preview file" at bounding box center [326, 201] width 5 height 4
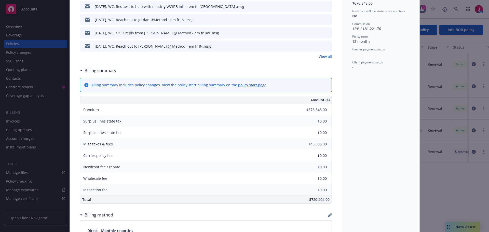
scroll to position [204, 0]
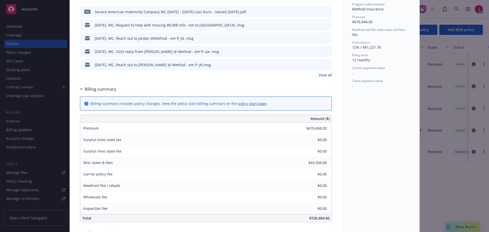
click at [344, 92] on div "Status Active Effective dates 11/03/2024 - 11/03/2025 Producer(s) Mike Bone Ser…" at bounding box center [380, 99] width 77 height 546
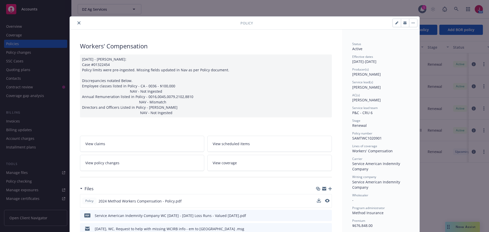
scroll to position [68, 0]
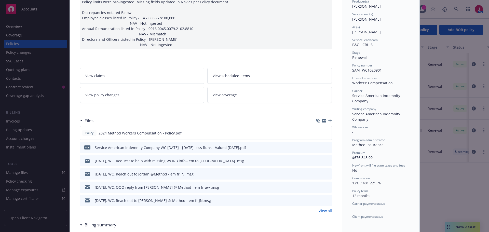
click at [324, 133] on icon "preview file" at bounding box center [326, 133] width 5 height 4
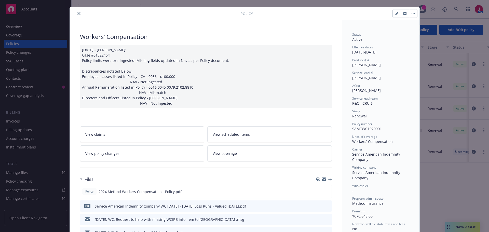
scroll to position [0, 0]
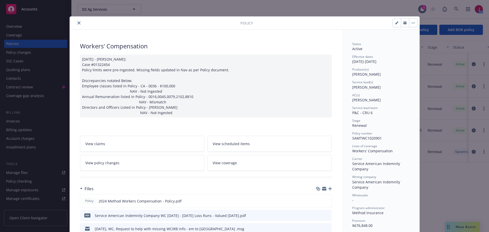
click at [78, 23] on button "close" at bounding box center [79, 23] width 6 height 6
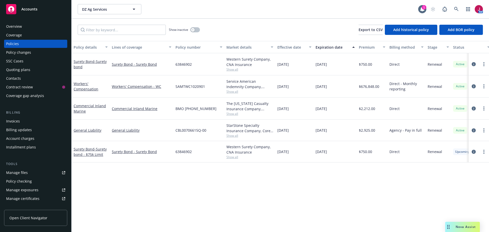
click at [26, 69] on div "Quoting plans" at bounding box center [18, 70] width 24 height 8
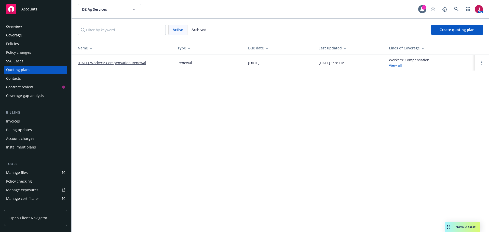
click at [114, 62] on link "11/03/25 Workers' Compensation Renewal" at bounding box center [112, 62] width 69 height 5
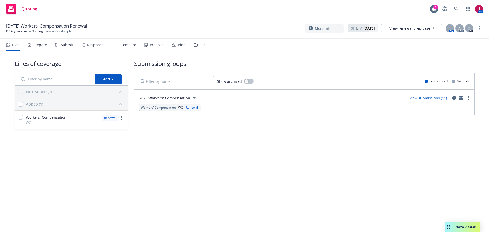
click at [59, 46] on div "Submit" at bounding box center [64, 45] width 18 height 12
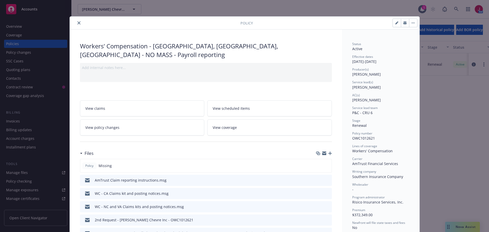
click at [403, 24] on icon "button" at bounding box center [404, 23] width 3 height 2
drag, startPoint x: 76, startPoint y: 22, endPoint x: 122, endPoint y: 19, distance: 45.9
click at [77, 22] on icon "close" at bounding box center [78, 22] width 3 height 3
